Goal: Book appointment/travel/reservation

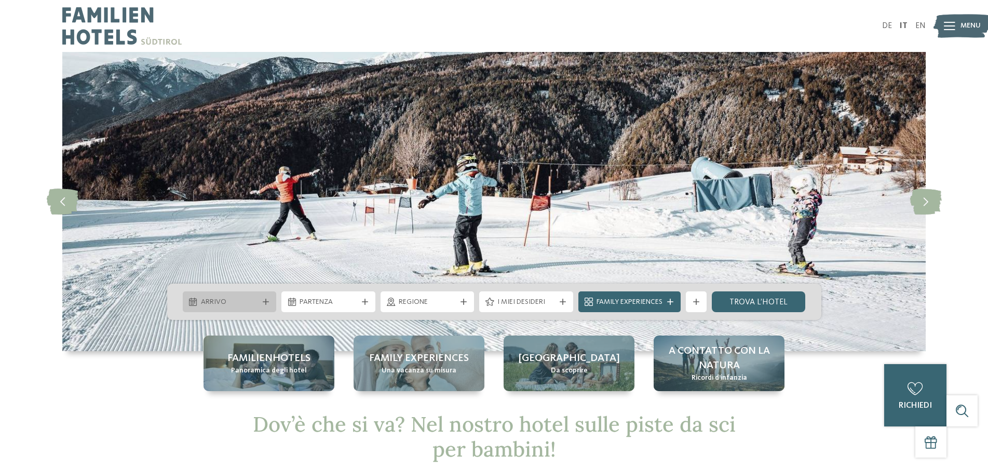
click at [214, 303] on span "Arrivo" at bounding box center [230, 302] width 58 height 10
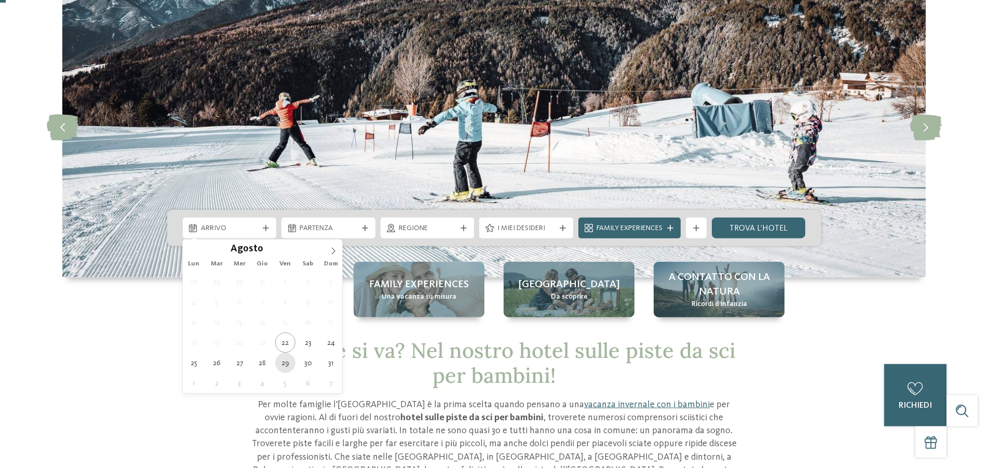
scroll to position [106, 0]
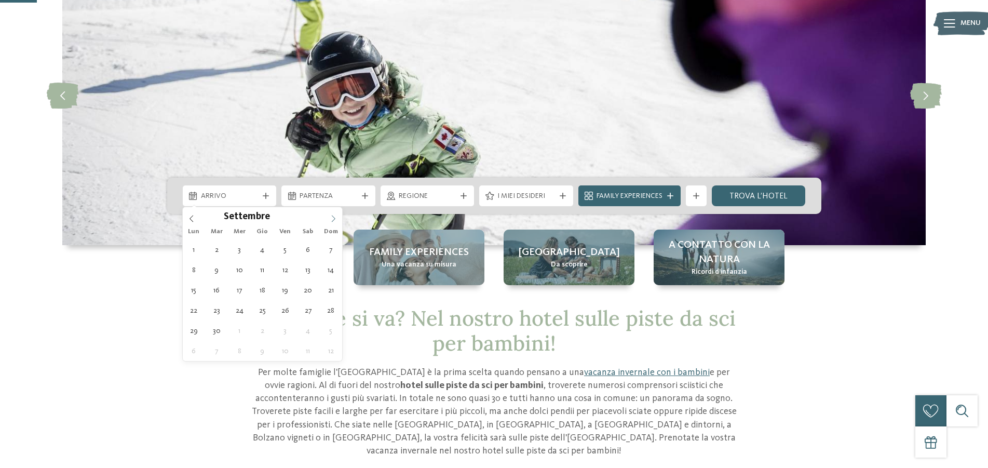
click at [333, 217] on icon at bounding box center [333, 218] width 7 height 7
click at [334, 220] on icon at bounding box center [334, 218] width 4 height 7
type div "[DATE]"
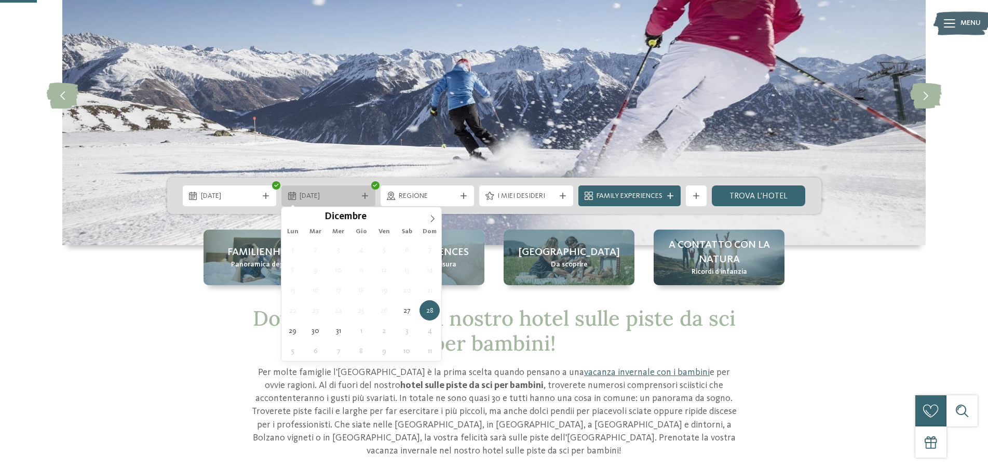
click at [366, 193] on icon at bounding box center [365, 196] width 6 height 6
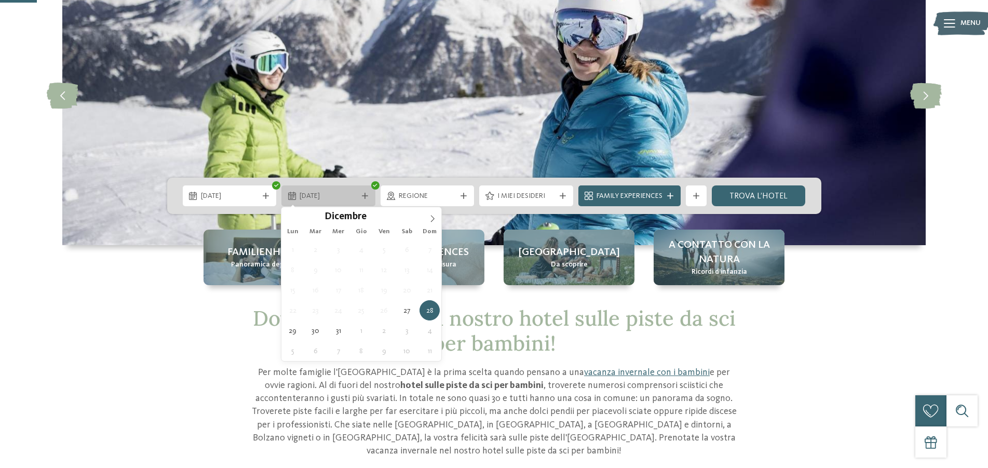
click at [335, 197] on span "[DATE]" at bounding box center [329, 196] width 58 height 10
type input "****"
click at [433, 217] on icon at bounding box center [432, 218] width 4 height 7
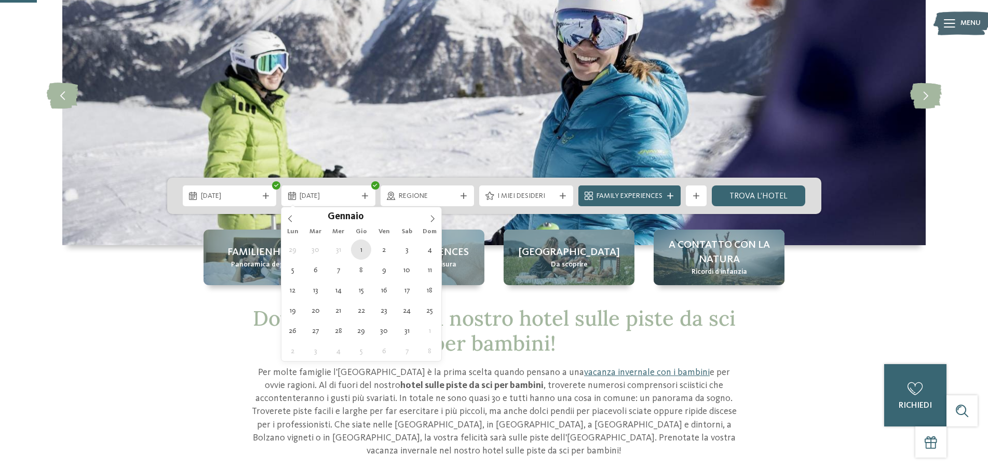
type div "[DATE]"
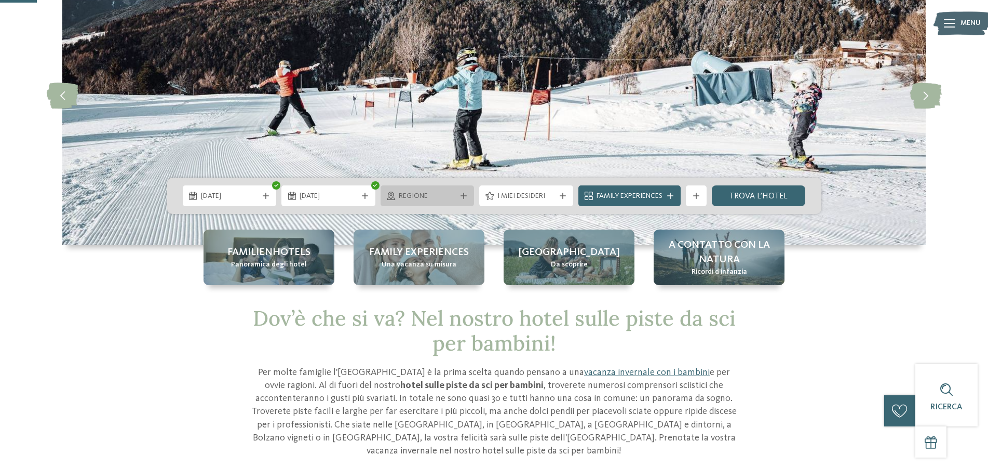
click at [463, 194] on icon at bounding box center [463, 196] width 6 height 6
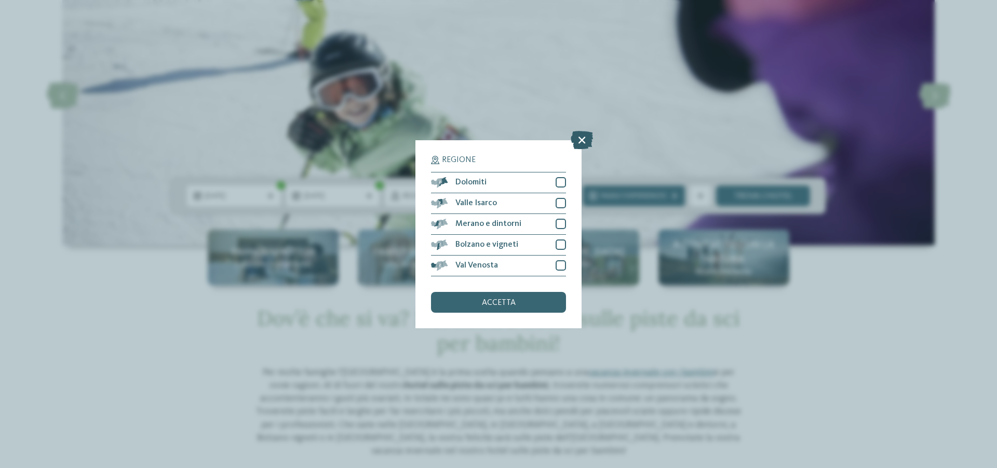
click at [580, 142] on icon at bounding box center [581, 139] width 22 height 18
